Goal: Task Accomplishment & Management: Manage account settings

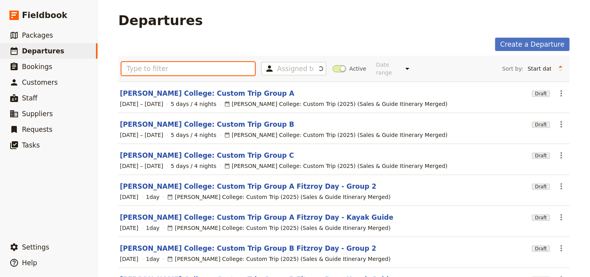
click at [145, 67] on input "text" at bounding box center [188, 68] width 134 height 13
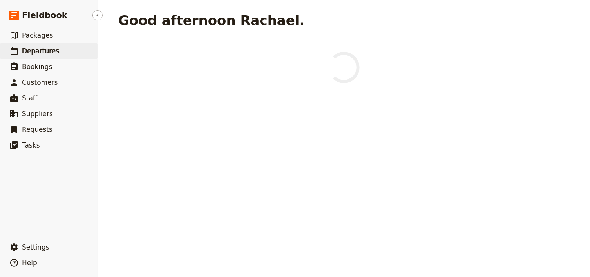
click at [29, 51] on span "Departures" at bounding box center [40, 51] width 37 height 8
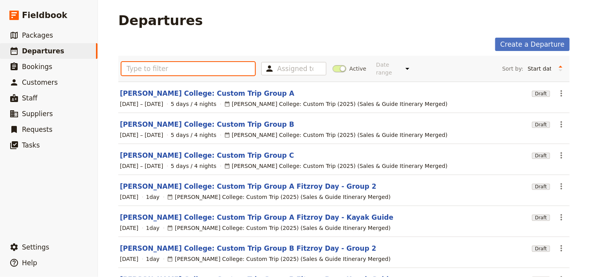
click at [150, 65] on input "text" at bounding box center [188, 68] width 134 height 13
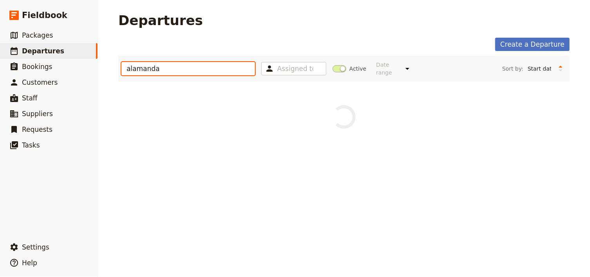
type input "alamanda"
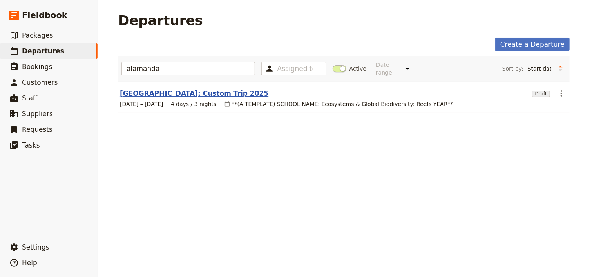
click at [183, 89] on link "Alamanda College: Custom Trip 2025" at bounding box center [194, 93] width 148 height 9
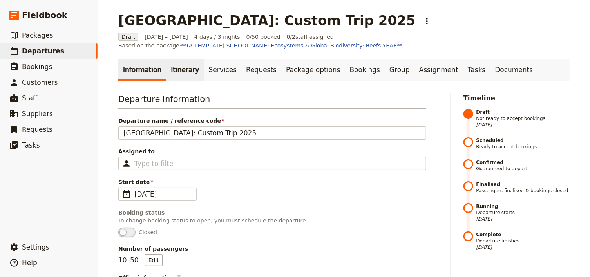
click at [180, 77] on link "Itinerary" at bounding box center [185, 70] width 38 height 22
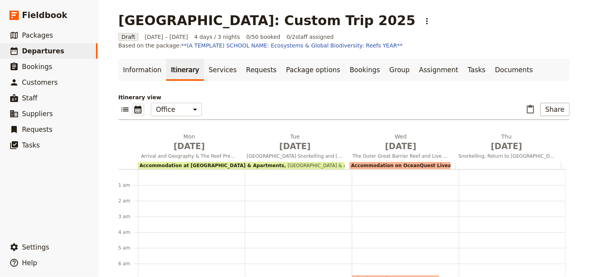
scroll to position [98, 0]
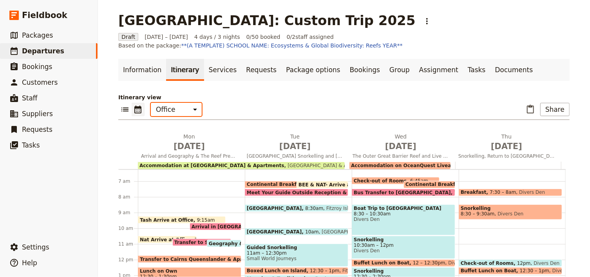
click at [174, 111] on select "Office Guide Passenger Sales" at bounding box center [176, 109] width 51 height 13
select select "PASSENGER"
click at [151, 103] on select "Office Guide Passenger Sales" at bounding box center [176, 109] width 51 height 13
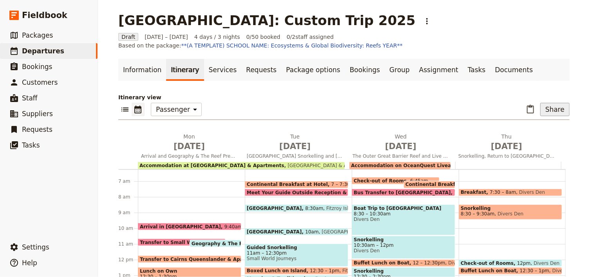
click at [548, 114] on button "Share" at bounding box center [554, 109] width 29 height 13
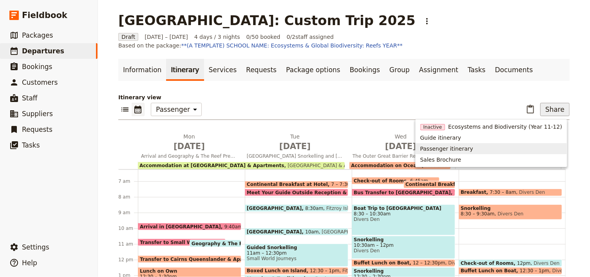
click at [445, 147] on span "Passenger itinerary" at bounding box center [446, 149] width 53 height 8
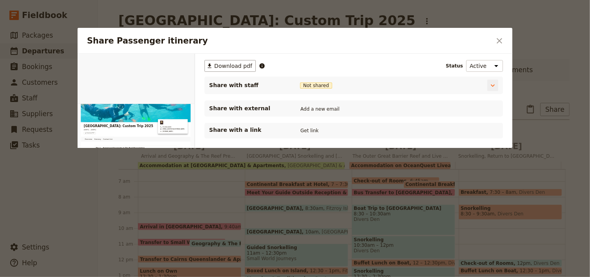
scroll to position [0, 0]
click at [231, 69] on span "Download pdf" at bounding box center [233, 66] width 38 height 8
click at [500, 39] on icon "Close dialog" at bounding box center [499, 40] width 9 height 9
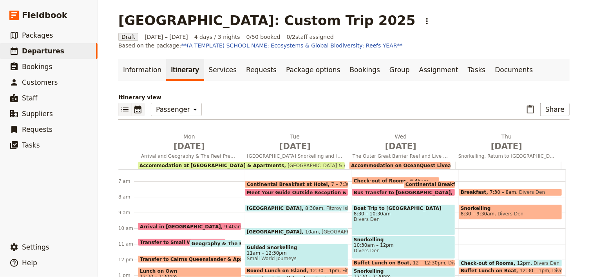
click at [116, 109] on main "Alamanda College: Custom Trip 2025 ​ Draft 15 – 18 Sep 2025 4 days / 3 nights 0…" at bounding box center [344, 186] width 470 height 372
click at [120, 110] on icon "List view" at bounding box center [124, 109] width 9 height 9
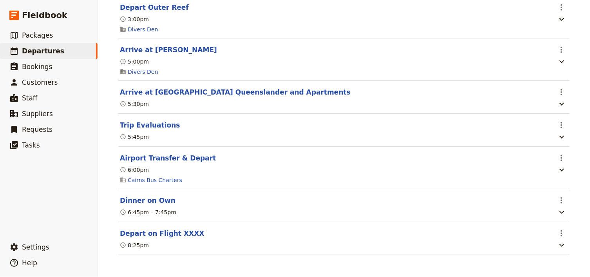
scroll to position [1919, 0]
click at [559, 158] on icon "Actions" at bounding box center [561, 157] width 9 height 9
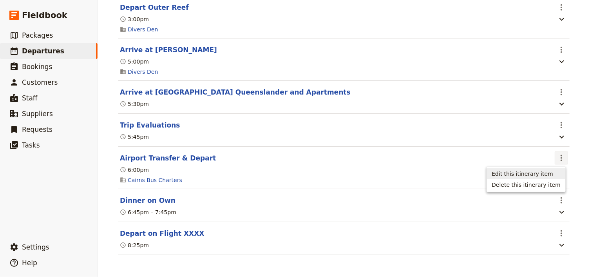
click at [555, 172] on span "Edit this itinerary item" at bounding box center [526, 174] width 69 height 8
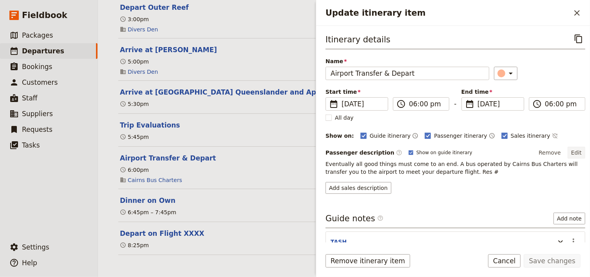
click at [572, 152] on button "Edit" at bounding box center [577, 153] width 18 height 12
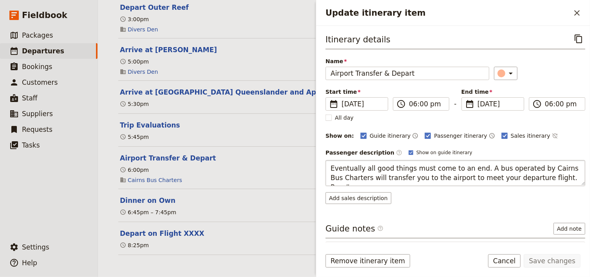
click at [550, 176] on textarea "Eventually all good things must come to an end. A bus operated by Cairns Bus Ch…" at bounding box center [456, 173] width 260 height 26
type textarea "Eventually all good things must come to an end. A bus operated by Cairns Bus Ch…"
click at [556, 262] on button "Save changes" at bounding box center [552, 260] width 57 height 13
